Goal: Task Accomplishment & Management: Manage account settings

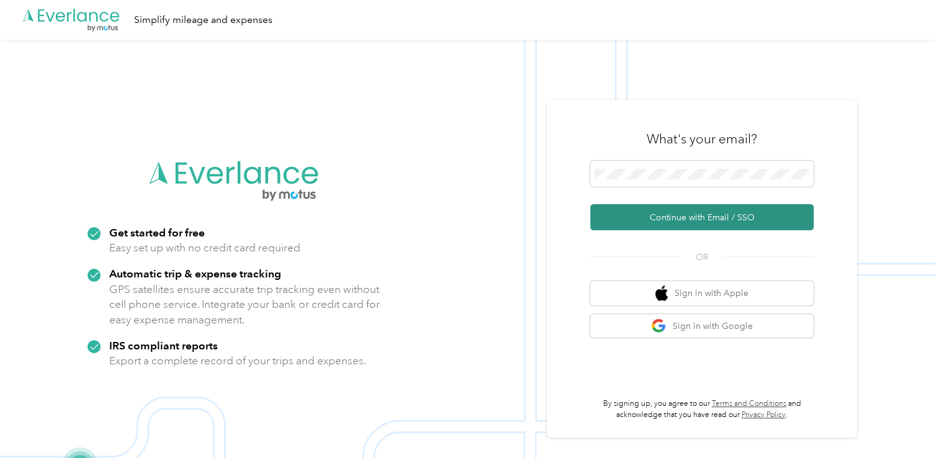
click at [668, 223] on button "Continue with Email / SSO" at bounding box center [701, 217] width 223 height 26
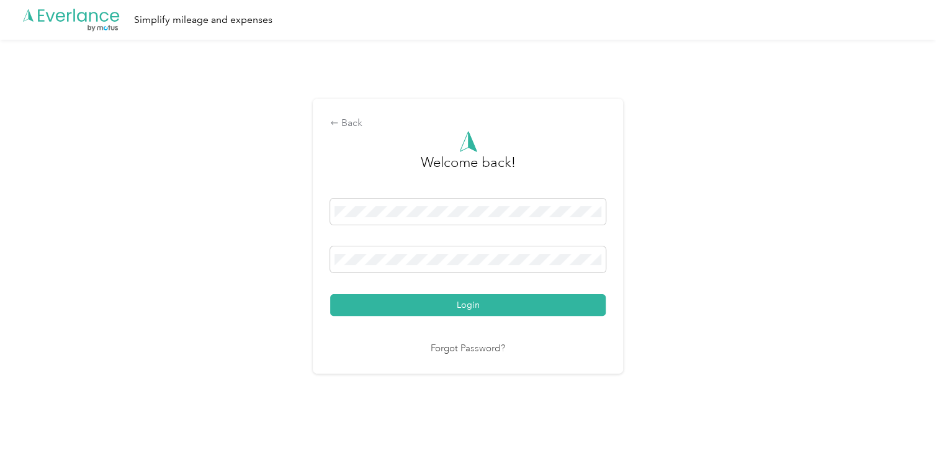
click at [442, 308] on button "Login" at bounding box center [467, 305] width 275 height 22
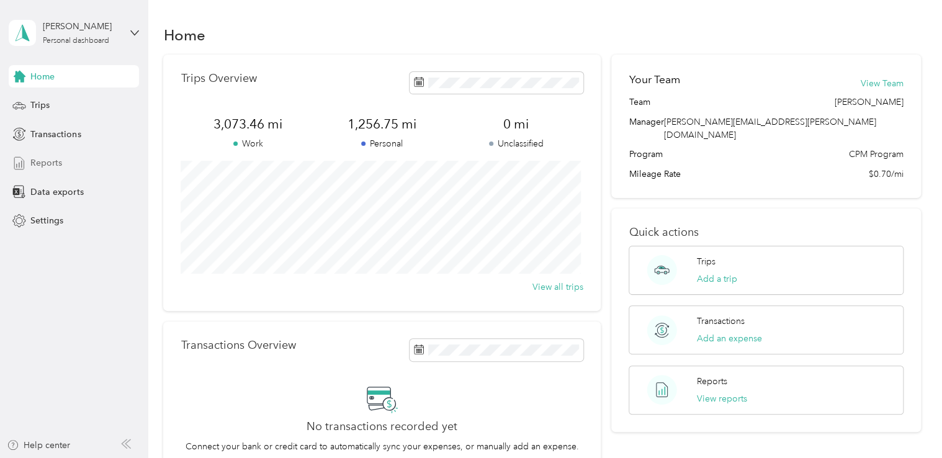
click at [45, 164] on span "Reports" at bounding box center [46, 162] width 32 height 13
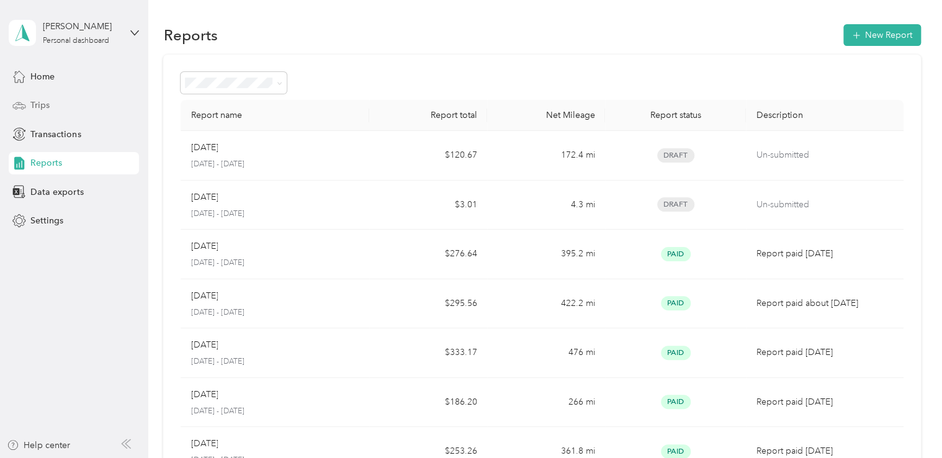
click at [40, 100] on span "Trips" at bounding box center [39, 105] width 19 height 13
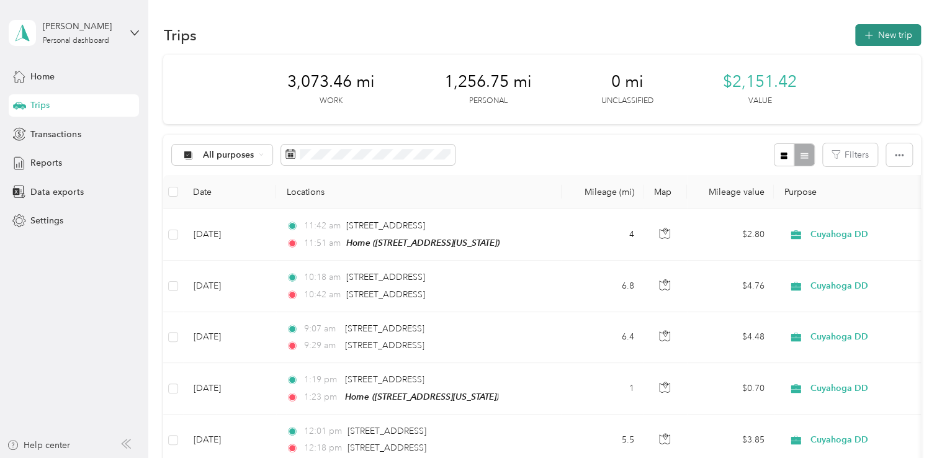
click at [874, 32] on button "New trip" at bounding box center [888, 35] width 66 height 22
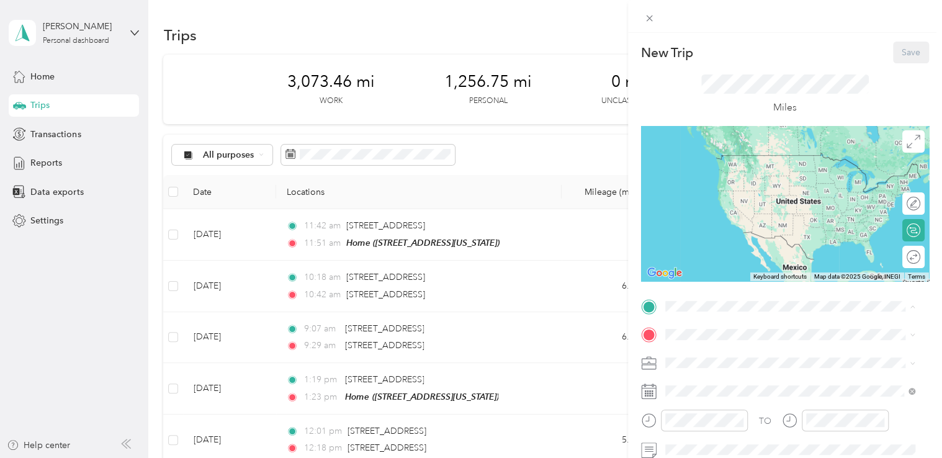
click at [722, 258] on div "Home 7330 Highview Drive, 44129, Parma, Ohio, United States" at bounding box center [750, 245] width 124 height 26
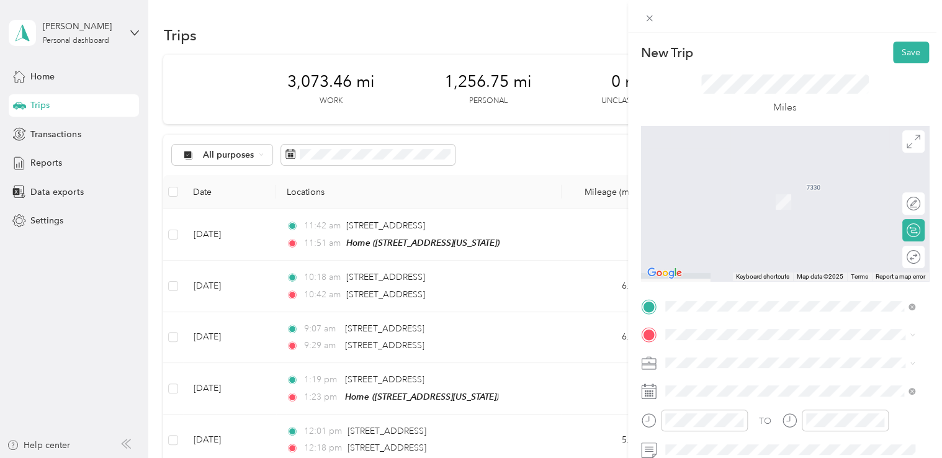
click at [702, 186] on span "2685 Bonny Boulevard Parma, Ohio 44134, United States" at bounding box center [750, 182] width 124 height 11
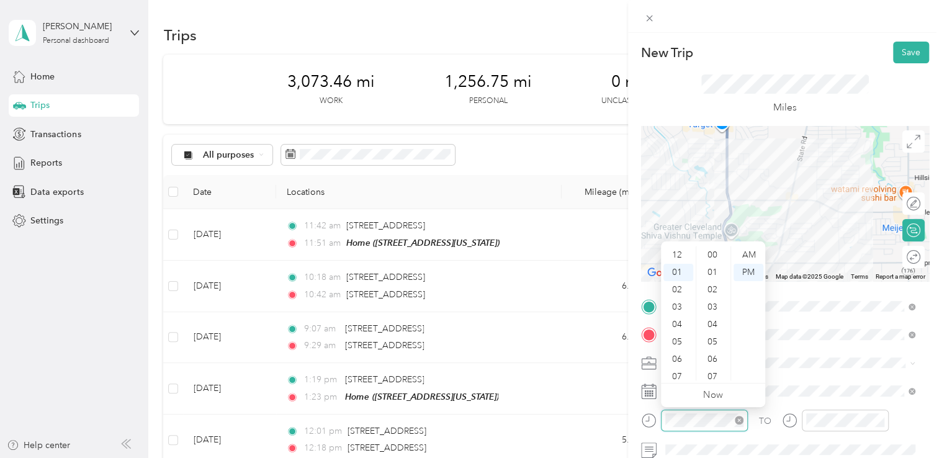
scroll to position [17, 0]
click at [682, 373] on div "08" at bounding box center [678, 376] width 30 height 17
click at [714, 254] on div "00" at bounding box center [714, 254] width 30 height 17
click at [747, 255] on div "AM" at bounding box center [748, 254] width 30 height 17
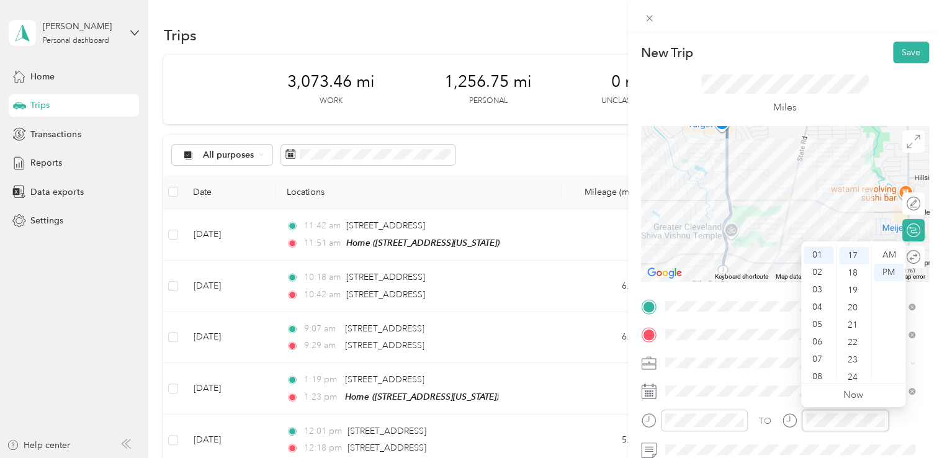
scroll to position [295, 0]
click at [816, 378] on div "08" at bounding box center [818, 376] width 30 height 17
click at [851, 344] on div "15" at bounding box center [854, 344] width 30 height 17
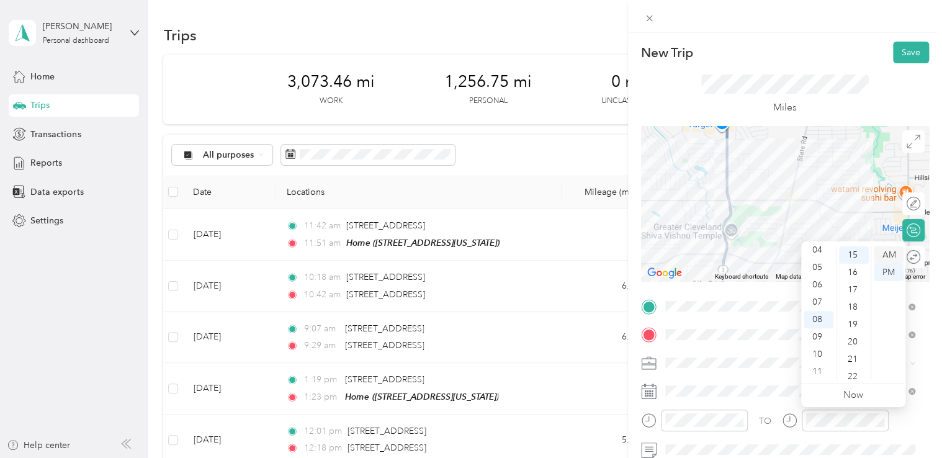
click at [881, 256] on div "AM" at bounding box center [888, 254] width 30 height 17
click at [904, 53] on button "Save" at bounding box center [911, 53] width 36 height 22
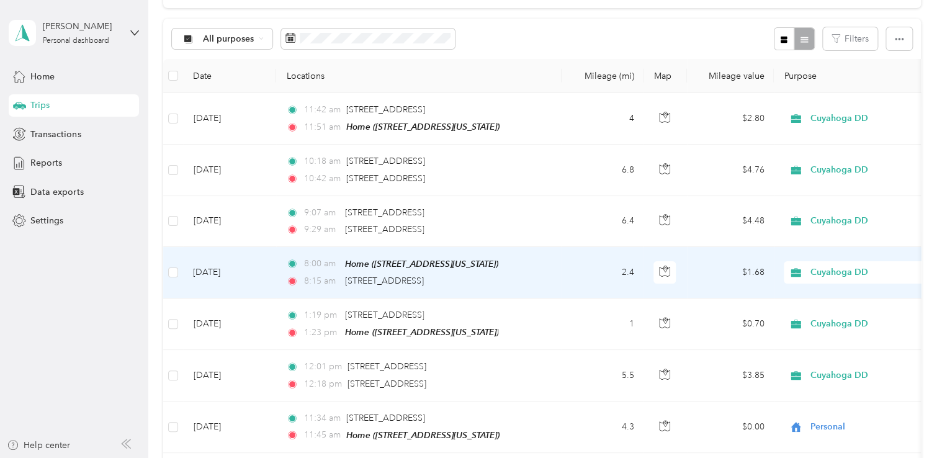
scroll to position [124, 0]
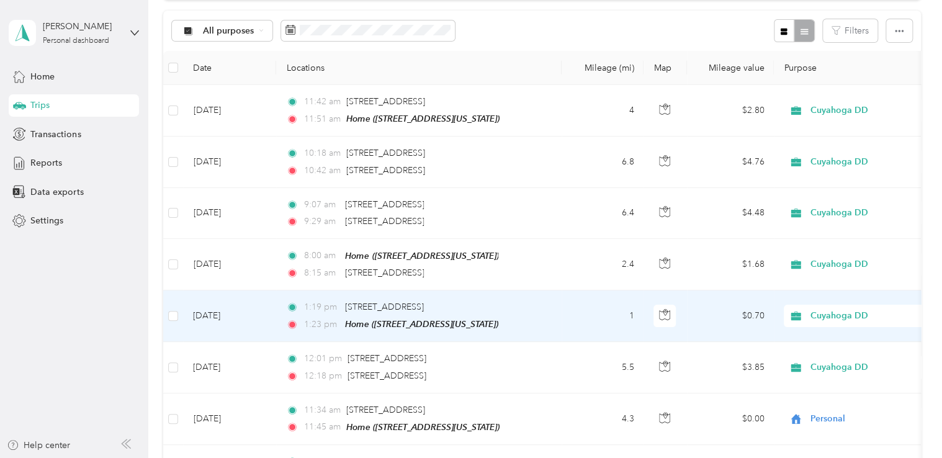
click at [835, 310] on span "Cuyahoga DD" at bounding box center [867, 316] width 114 height 14
click at [833, 359] on span "Personal" at bounding box center [872, 358] width 115 height 13
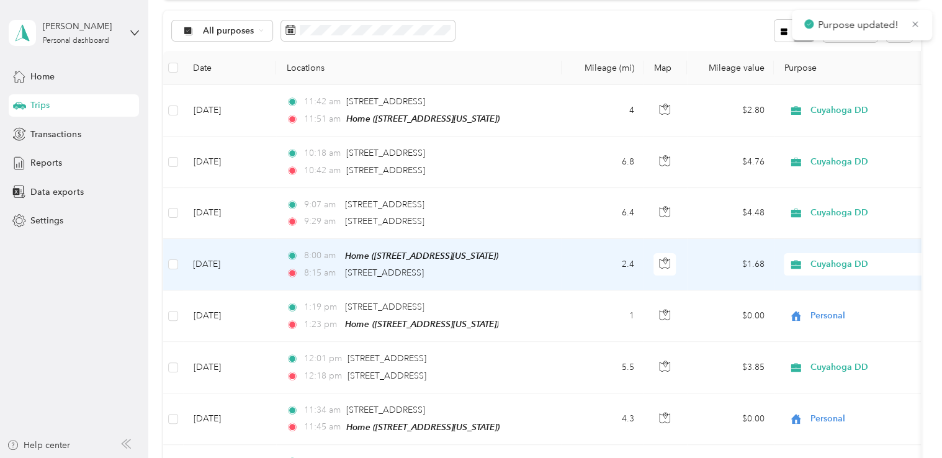
click at [833, 263] on span "Cuyahoga DD" at bounding box center [867, 264] width 114 height 14
click at [833, 302] on span "Personal" at bounding box center [872, 307] width 115 height 13
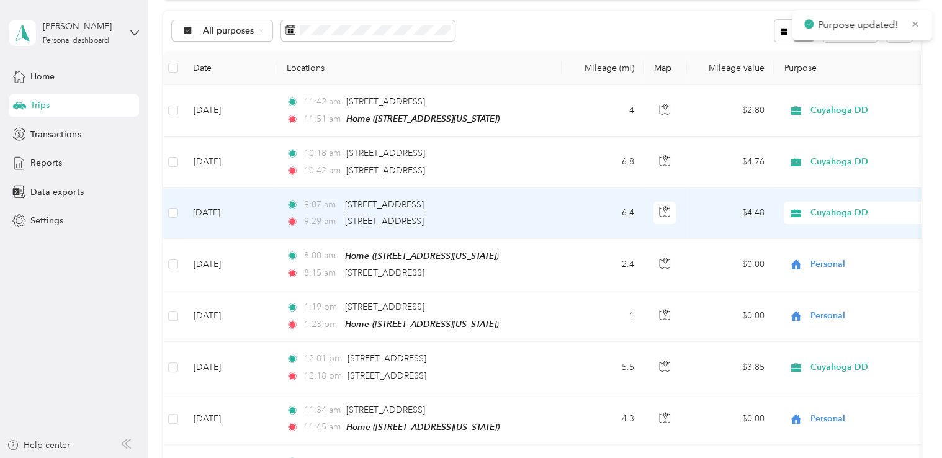
click at [212, 210] on td "[DATE]" at bounding box center [229, 213] width 93 height 51
click at [212, 210] on div at bounding box center [471, 229] width 942 height 458
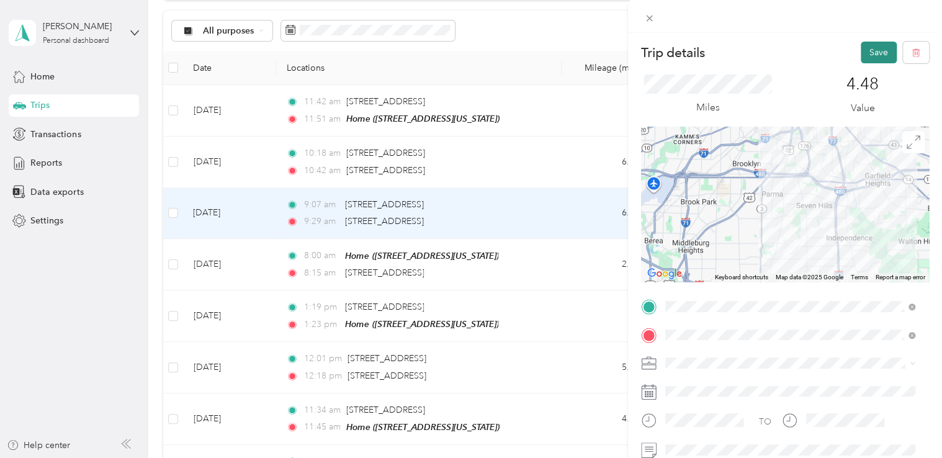
click at [865, 47] on button "Save" at bounding box center [878, 53] width 36 height 22
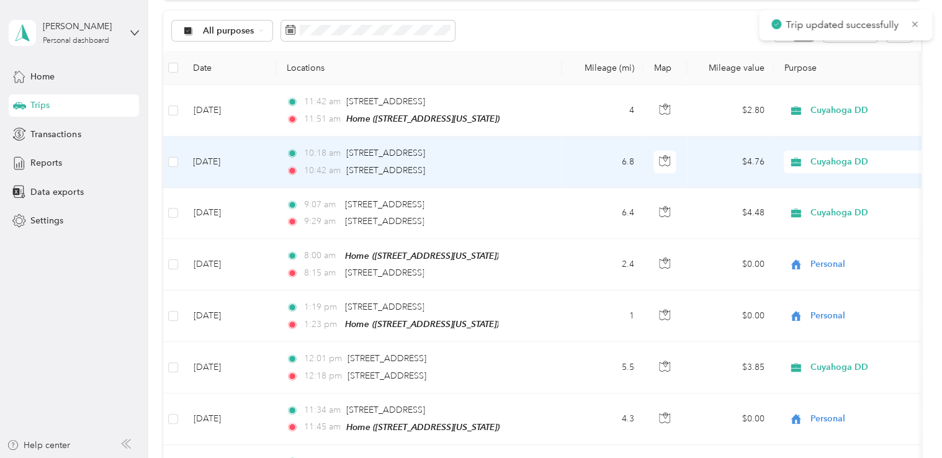
click at [226, 161] on td "[DATE]" at bounding box center [229, 161] width 93 height 51
click at [226, 457] on div at bounding box center [468, 458] width 936 height 0
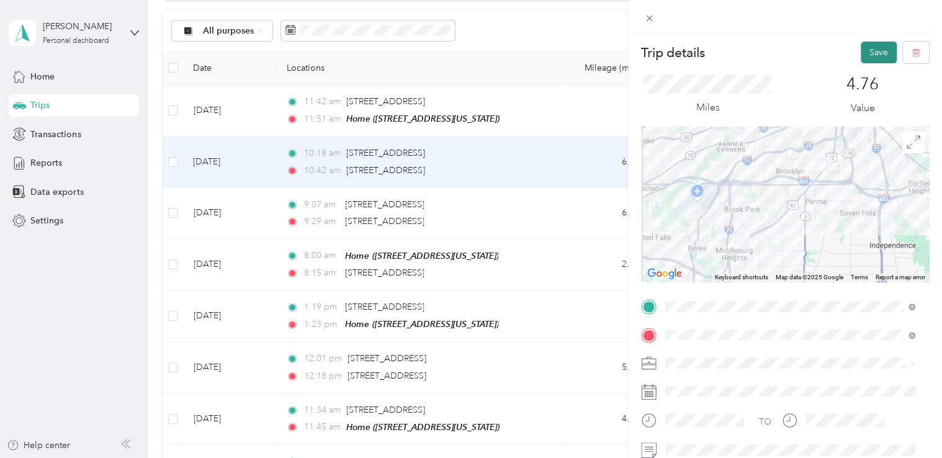
click at [865, 51] on button "Save" at bounding box center [878, 53] width 36 height 22
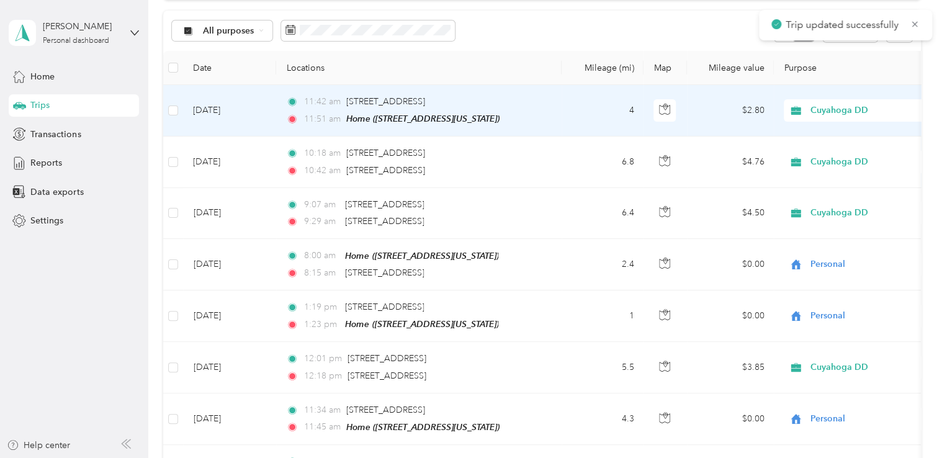
click at [820, 115] on span "Cuyahoga DD" at bounding box center [867, 111] width 114 height 14
click at [824, 154] on span "Personal" at bounding box center [872, 154] width 115 height 13
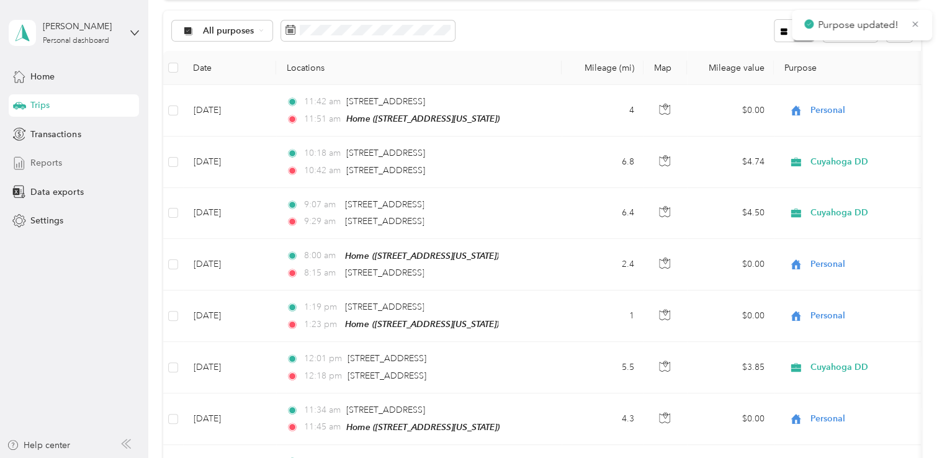
click at [40, 163] on span "Reports" at bounding box center [46, 162] width 32 height 13
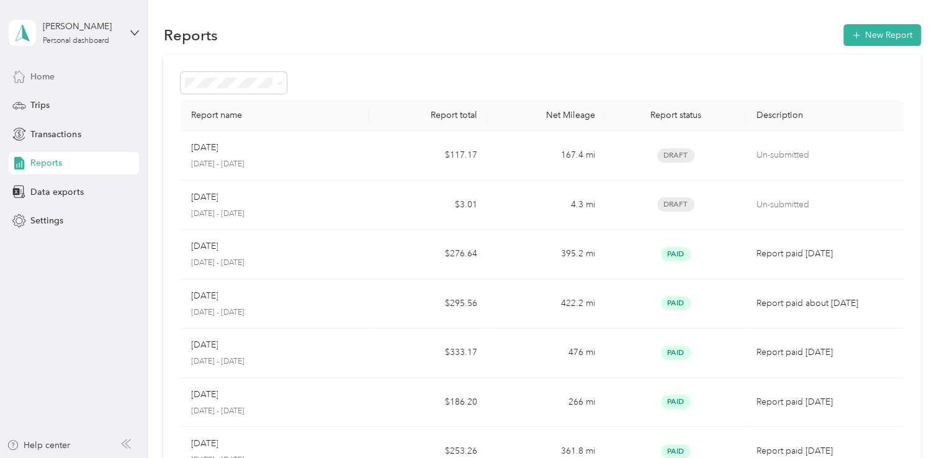
click at [36, 68] on div "Home" at bounding box center [74, 76] width 130 height 22
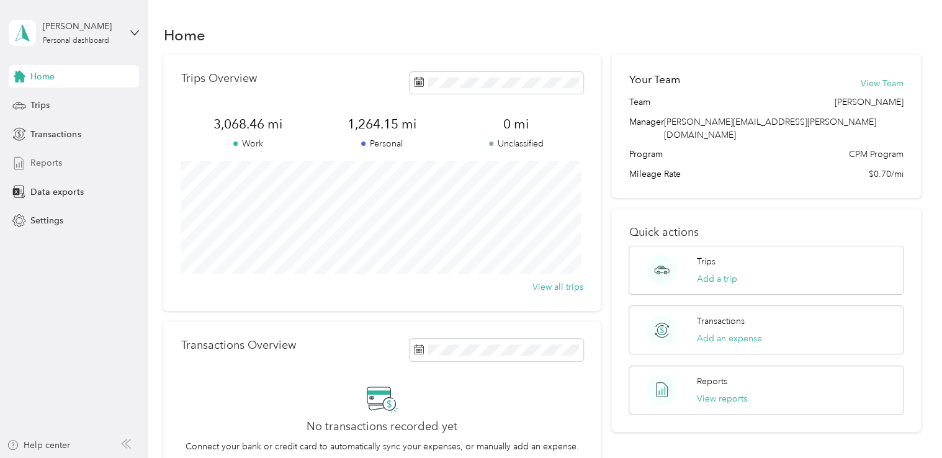
click at [52, 163] on span "Reports" at bounding box center [46, 162] width 32 height 13
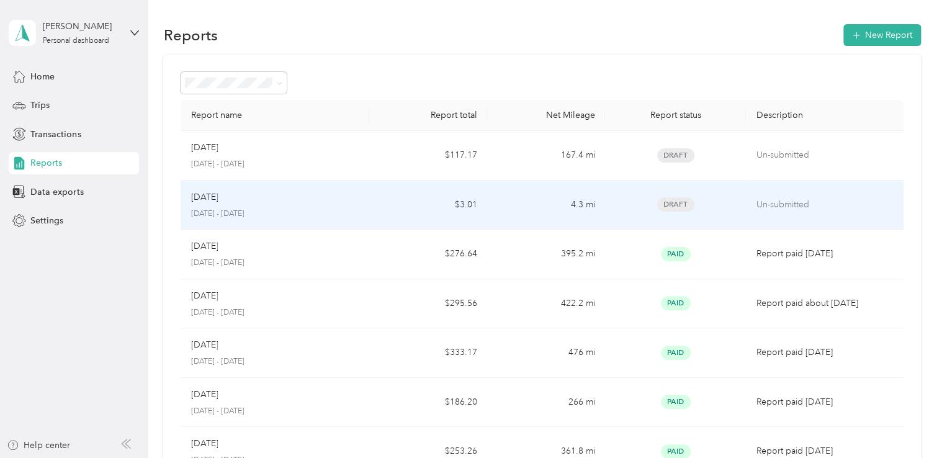
click at [785, 210] on p "Un-submitted" at bounding box center [824, 205] width 137 height 14
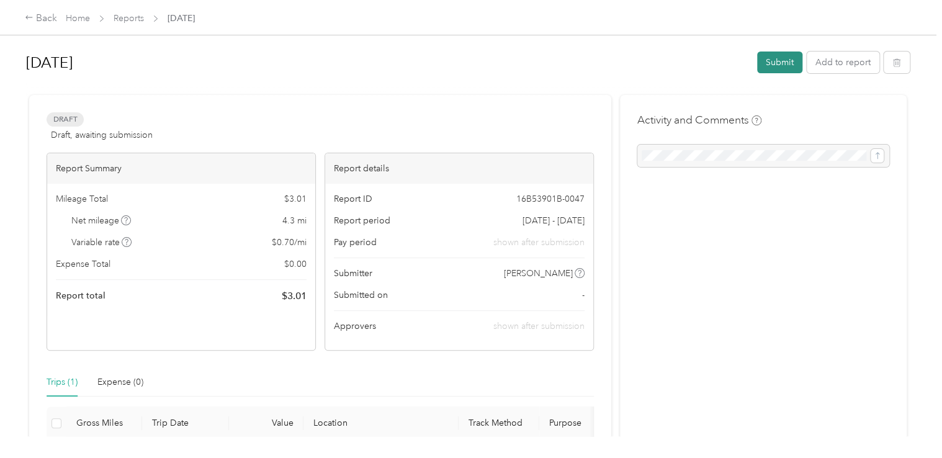
click at [769, 62] on button "Submit" at bounding box center [779, 62] width 45 height 22
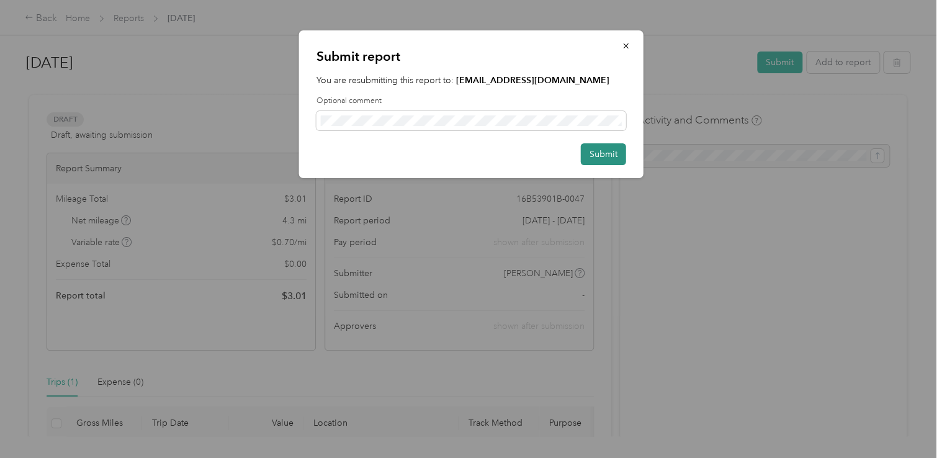
click at [616, 155] on button "Submit" at bounding box center [603, 154] width 45 height 22
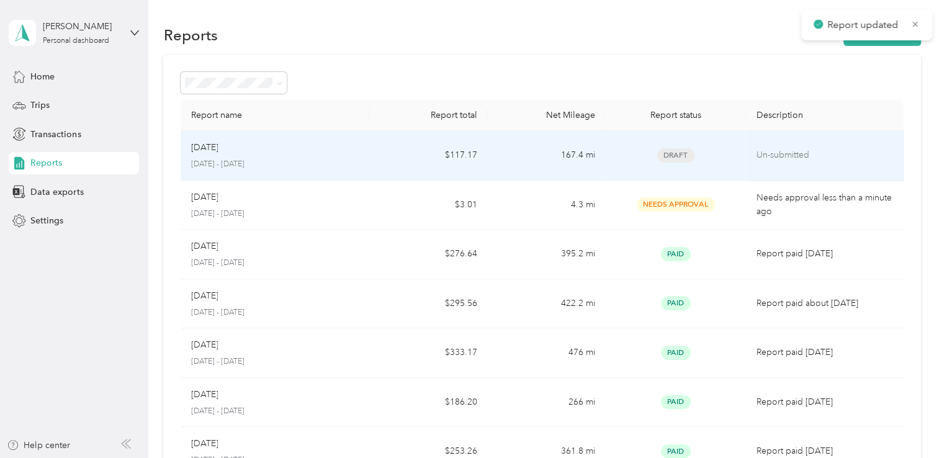
click at [785, 155] on p "Un-submitted" at bounding box center [824, 155] width 137 height 14
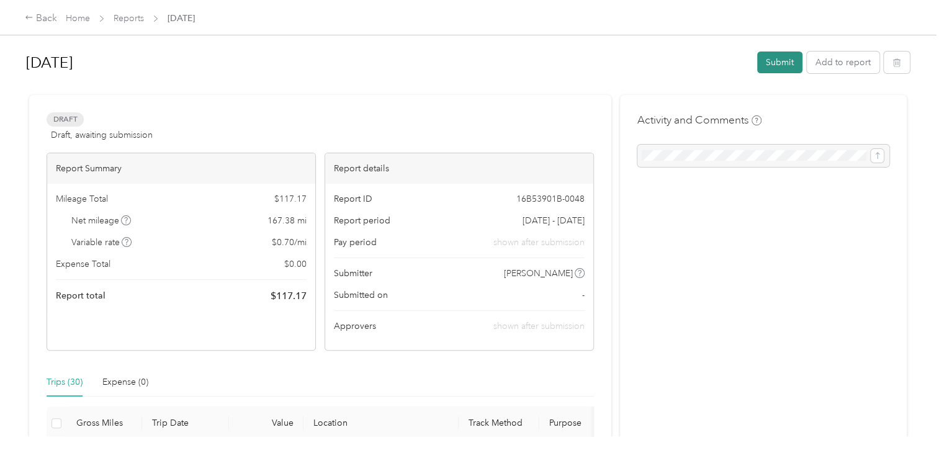
click at [774, 66] on button "Submit" at bounding box center [779, 62] width 45 height 22
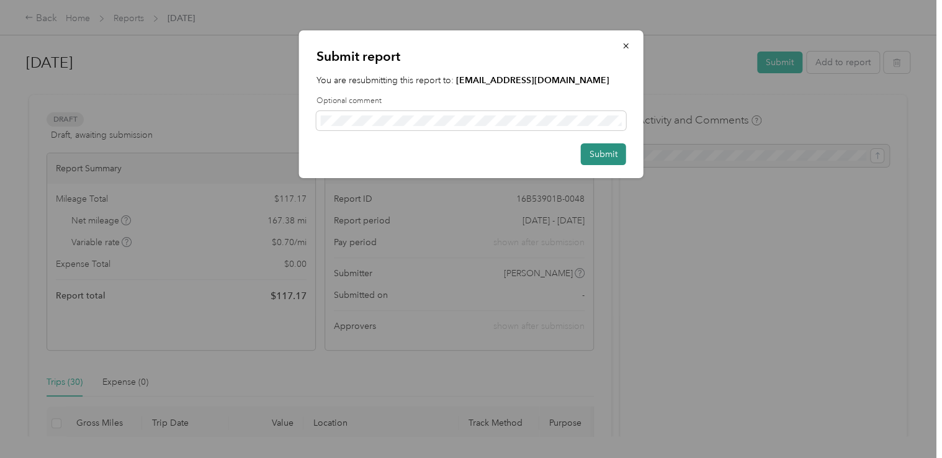
click at [608, 158] on button "Submit" at bounding box center [603, 154] width 45 height 22
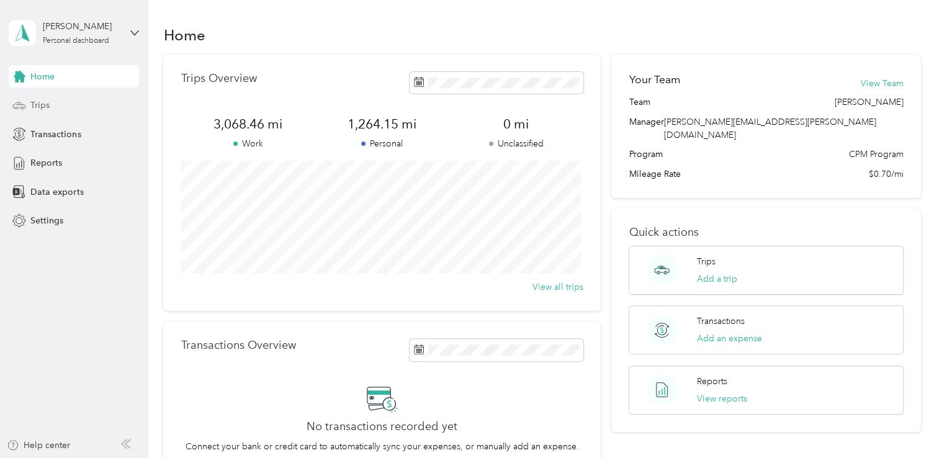
click at [47, 103] on span "Trips" at bounding box center [39, 105] width 19 height 13
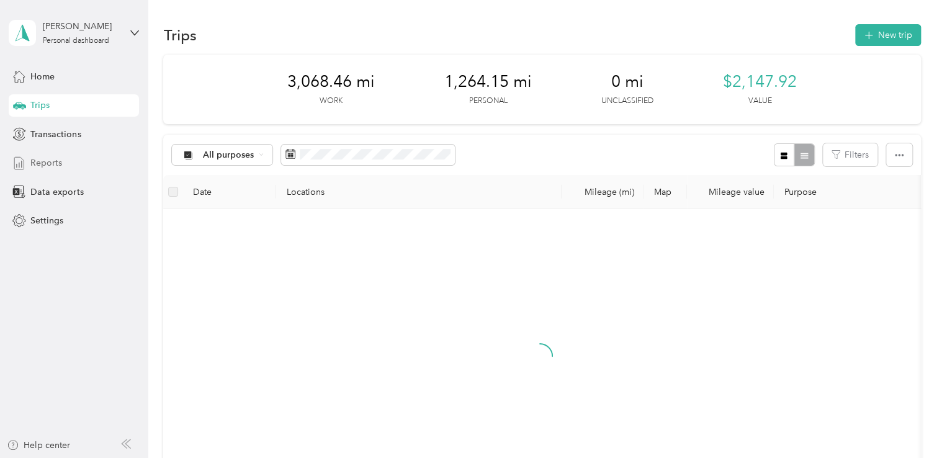
click at [48, 164] on span "Reports" at bounding box center [46, 162] width 32 height 13
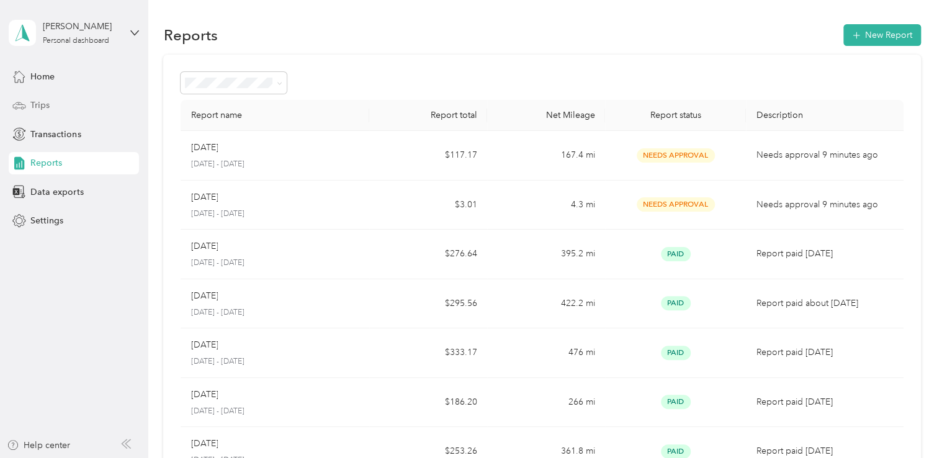
click at [36, 103] on span "Trips" at bounding box center [39, 105] width 19 height 13
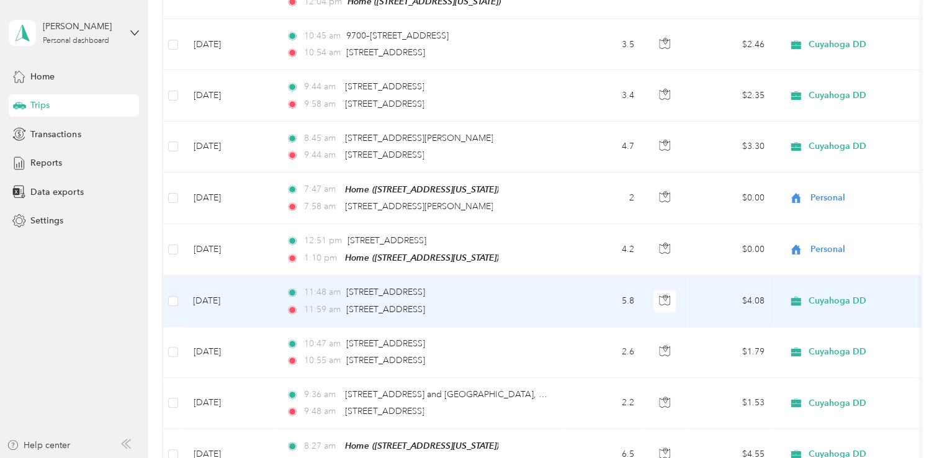
scroll to position [869, 0]
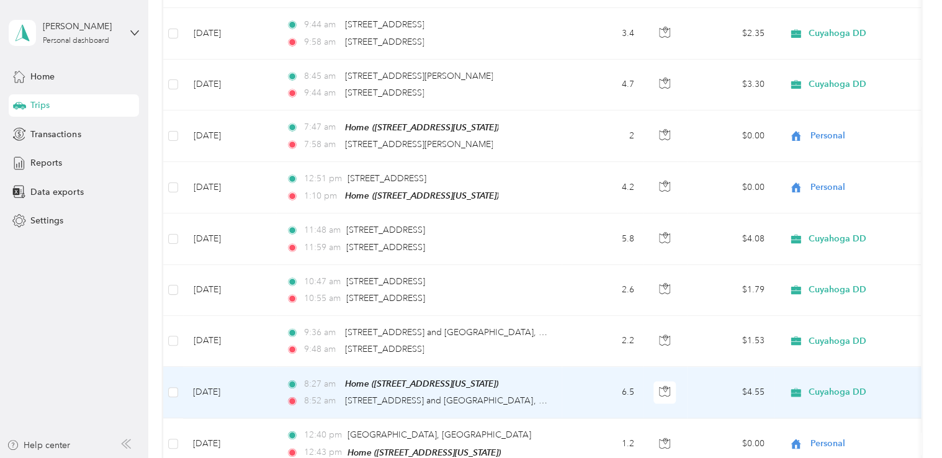
click at [824, 386] on span "Cuyahoga DD" at bounding box center [837, 391] width 58 height 11
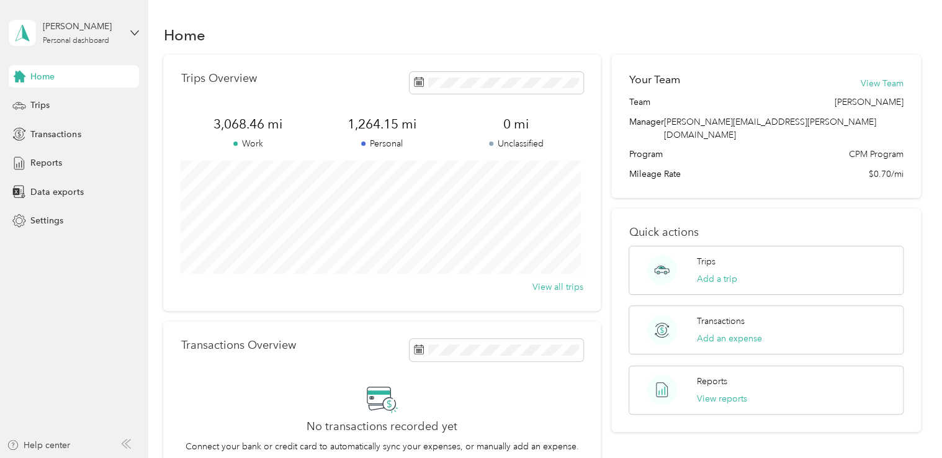
drag, startPoint x: 901, startPoint y: 11, endPoint x: 911, endPoint y: 0, distance: 14.5
click at [902, 11] on div "Home Trips Overview 3,068.46 mi Work 1,264.15 mi Personal 0 mi Unclassified Vie…" at bounding box center [541, 278] width 787 height 557
click at [40, 108] on span "Trips" at bounding box center [39, 105] width 19 height 13
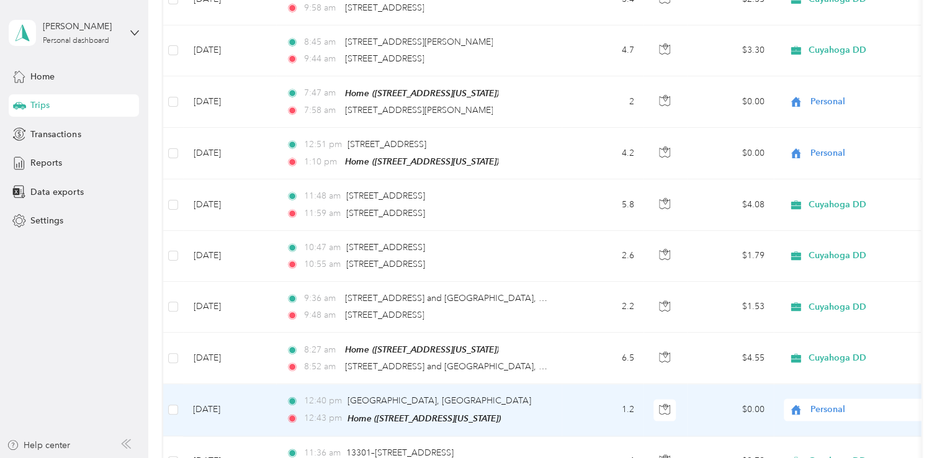
scroll to position [931, 0]
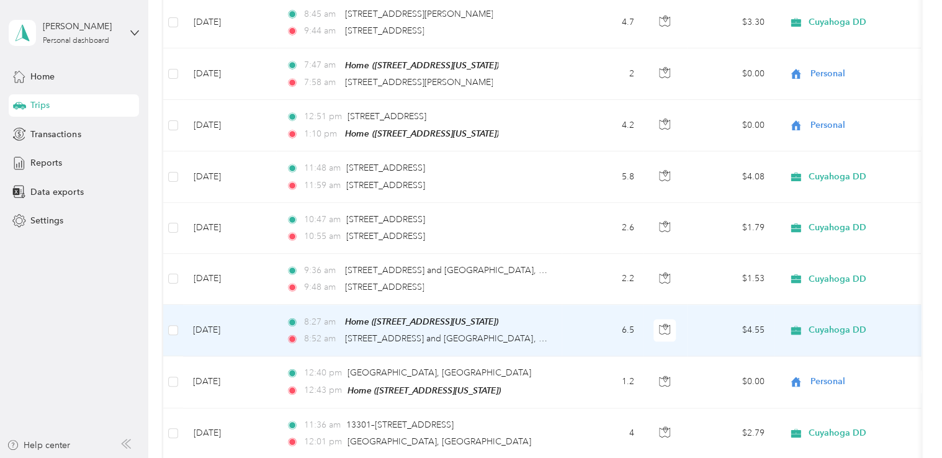
click at [824, 324] on span "Cuyahoga DD" at bounding box center [837, 329] width 58 height 11
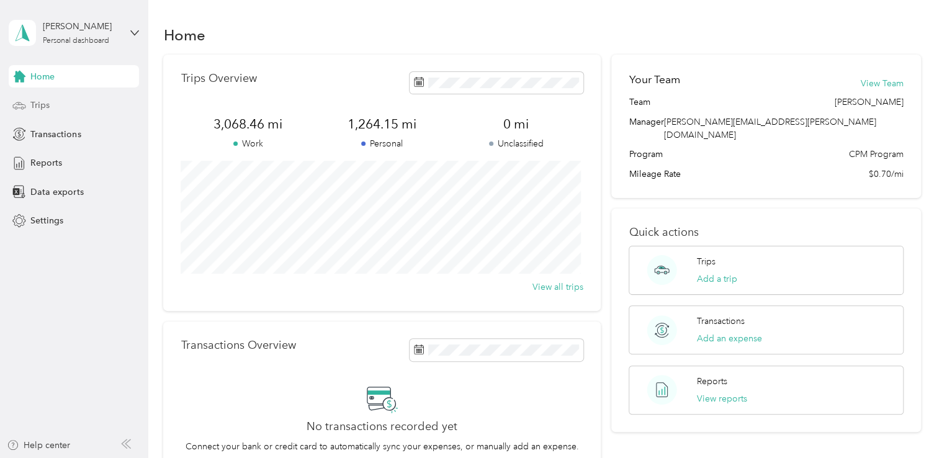
click at [43, 105] on span "Trips" at bounding box center [39, 105] width 19 height 13
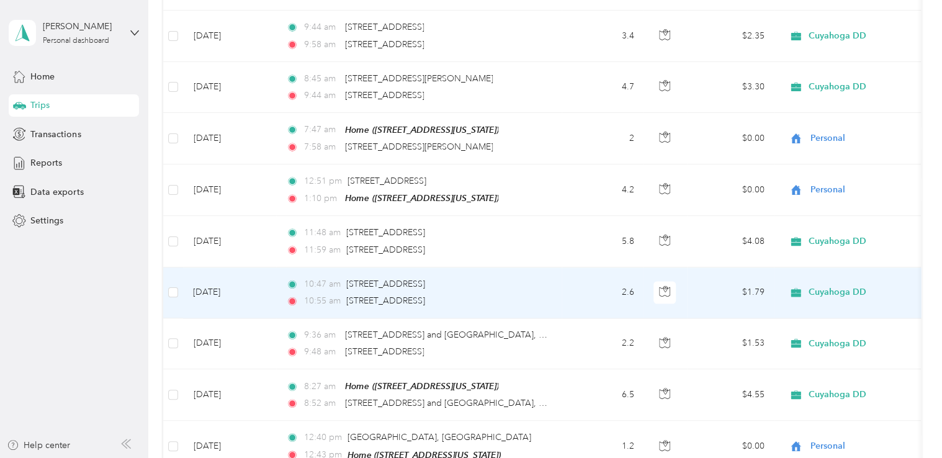
scroll to position [869, 0]
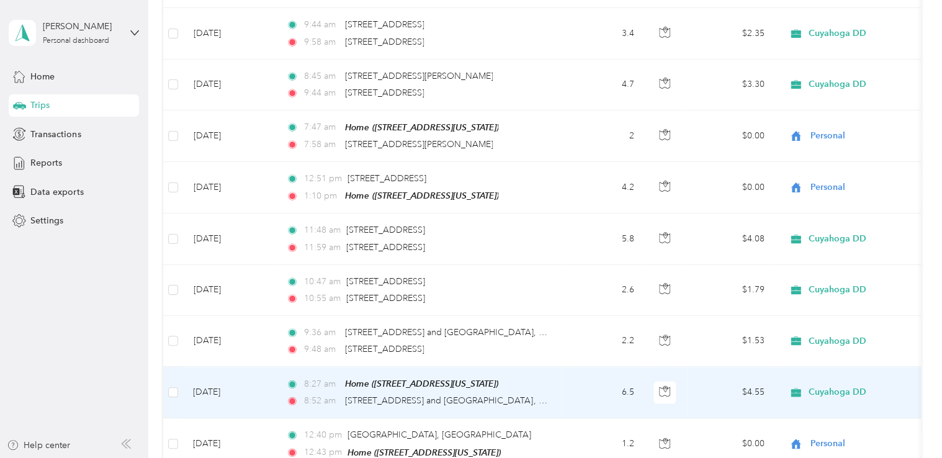
click at [826, 386] on span "Cuyahoga DD" at bounding box center [837, 391] width 58 height 11
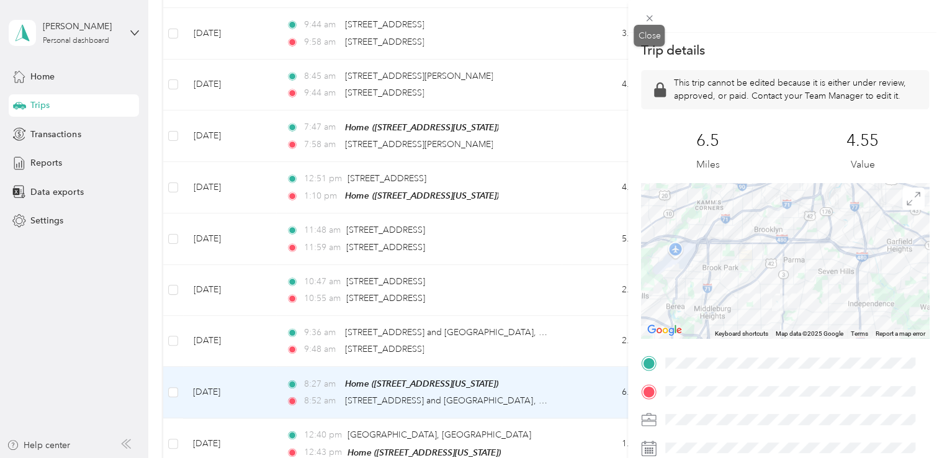
click at [650, 20] on icon at bounding box center [649, 18] width 11 height 11
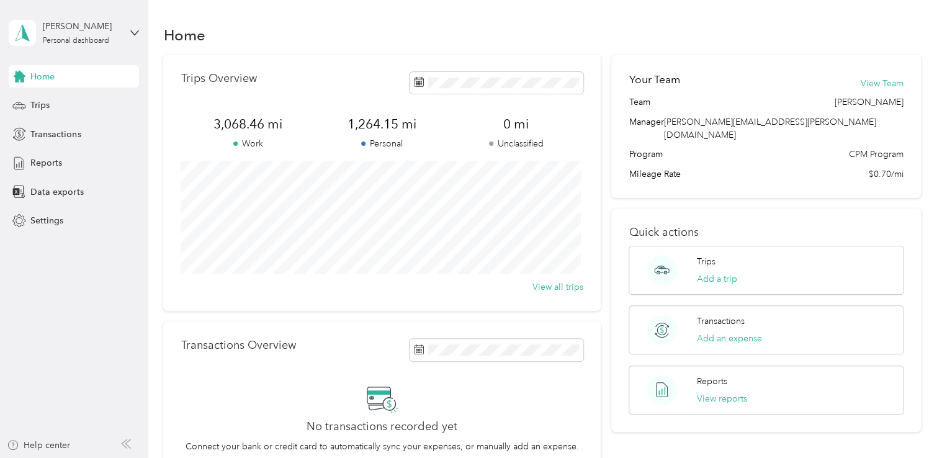
drag, startPoint x: 913, startPoint y: 0, endPoint x: 514, endPoint y: 4, distance: 399.5
click at [514, 4] on div "Home Trips Overview 3,068.46 mi Work 1,264.15 mi Personal 0 mi Unclassified Vie…" at bounding box center [541, 278] width 787 height 557
click at [44, 107] on span "Trips" at bounding box center [39, 105] width 19 height 13
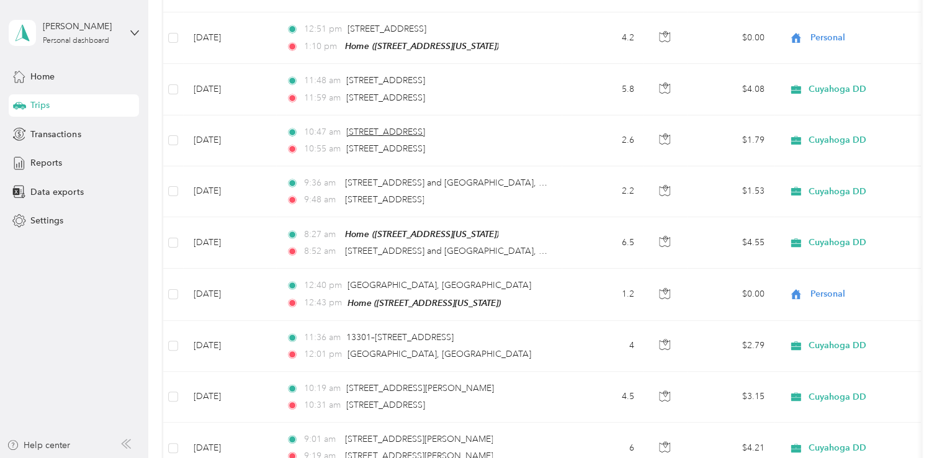
scroll to position [937, 0]
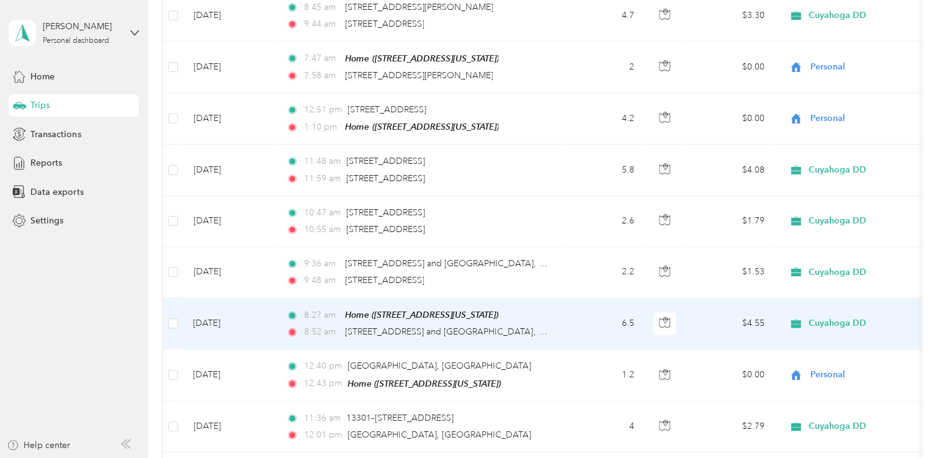
click at [833, 318] on span "Cuyahoga DD" at bounding box center [837, 323] width 58 height 11
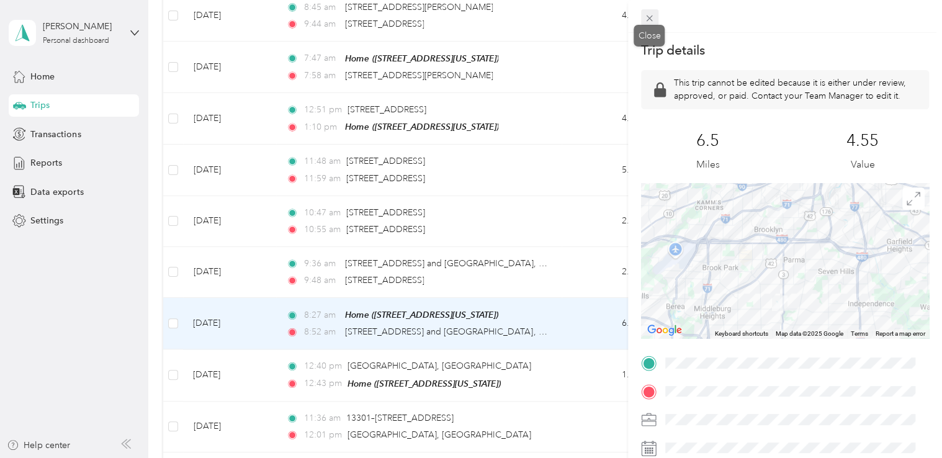
click at [643, 17] on span at bounding box center [649, 17] width 17 height 17
